Goal: Book appointment/travel/reservation

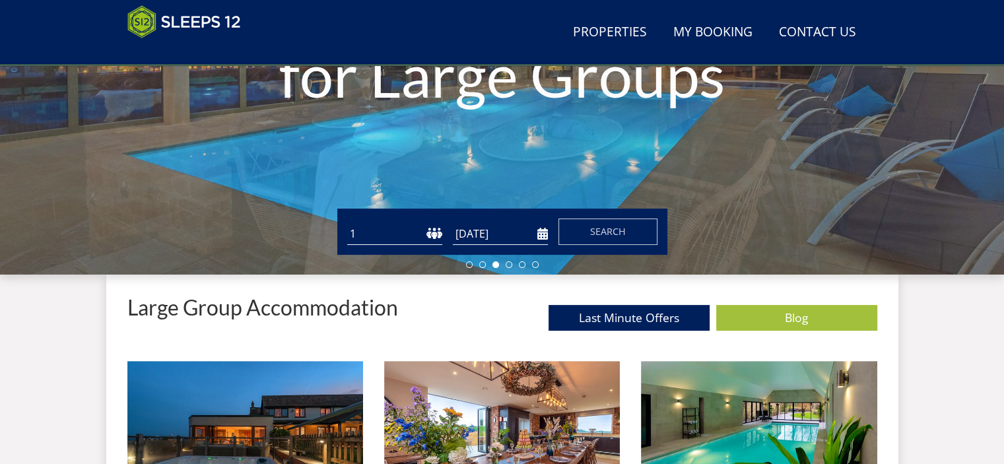
scroll to position [329, 0]
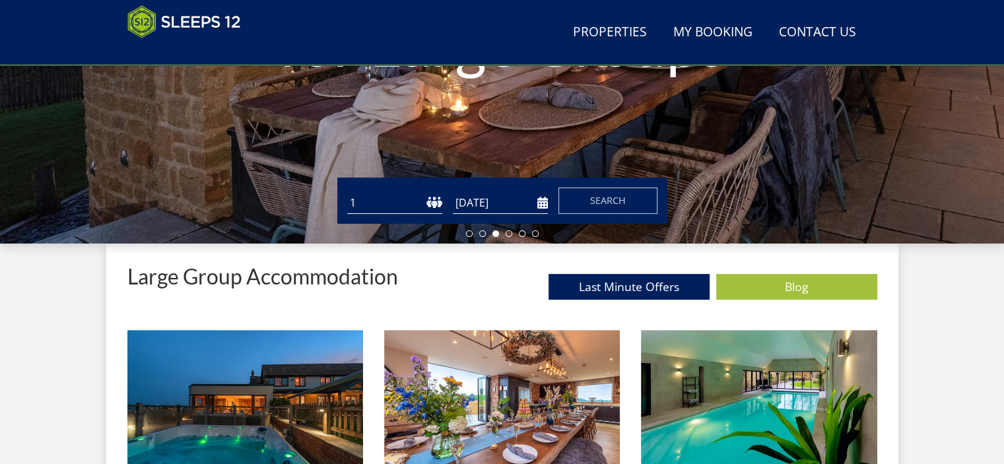
click at [438, 200] on select "1 2 3 4 5 6 7 8 9 10 11 12 13 14 15 16 17 18 19 20 21 22 23 24 25 26 27 28 29 3…" at bounding box center [394, 203] width 95 height 22
select select "18"
click at [347, 192] on select "1 2 3 4 5 6 7 8 9 10 11 12 13 14 15 16 17 18 19 20 21 22 23 24 25 26 27 28 29 3…" at bounding box center [394, 203] width 95 height 22
click at [547, 197] on form "Guests 1 2 3 4 5 6 7 8 9 10 11 12 13 14 15 16 17 18 19 20 21 22 23 24 25 26 27 …" at bounding box center [502, 201] width 310 height 26
click at [539, 205] on input "[DATE]" at bounding box center [500, 203] width 95 height 22
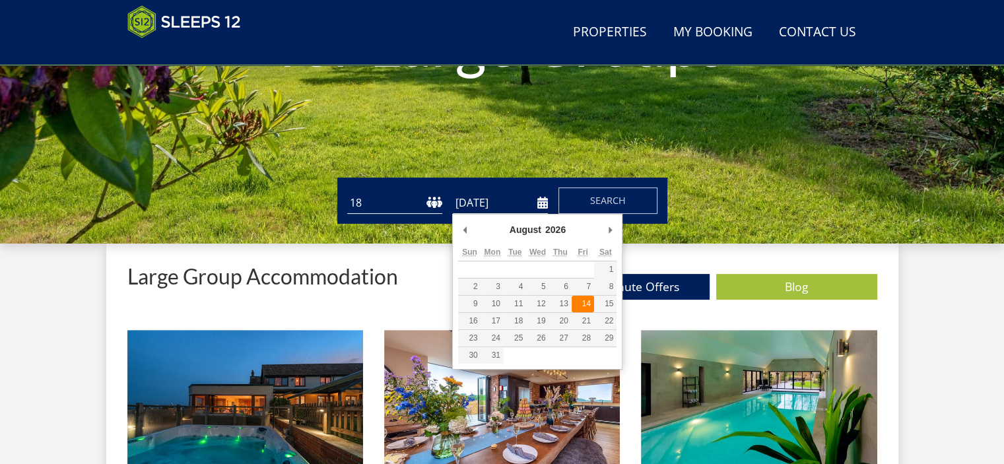
type input "[DATE]"
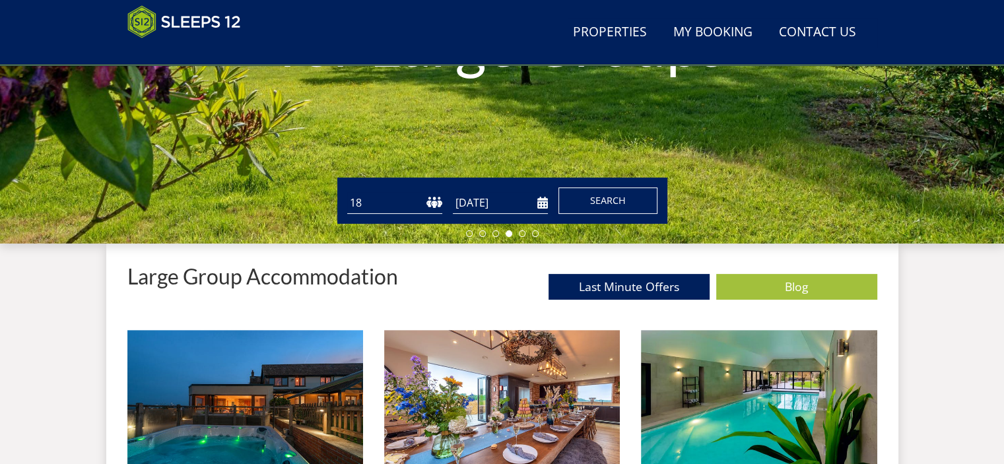
click at [611, 194] on span "Search" at bounding box center [608, 200] width 36 height 13
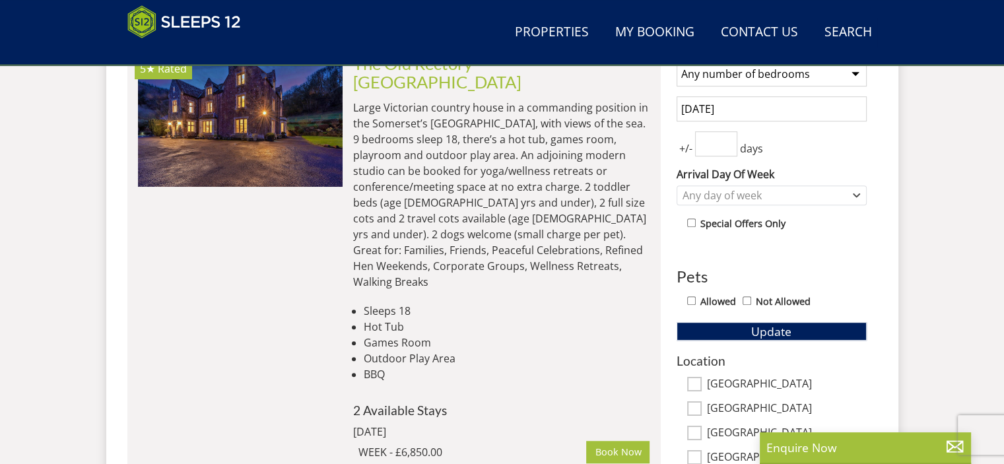
scroll to position [576, 0]
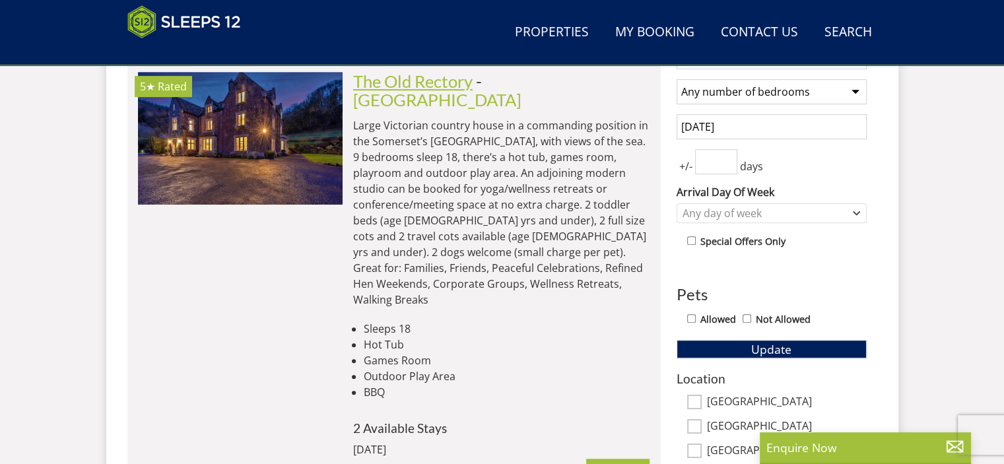
click at [456, 83] on link "The Old Rectory" at bounding box center [413, 81] width 120 height 20
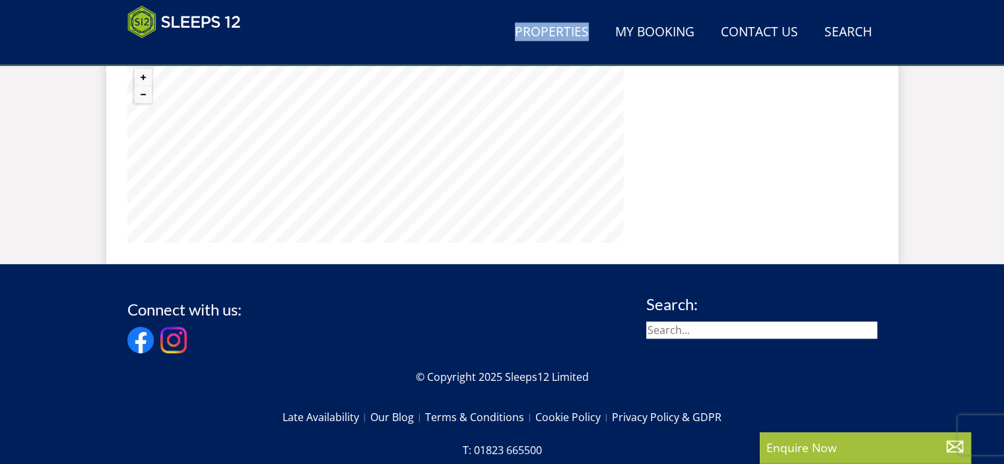
scroll to position [1094, 0]
